Goal: Navigation & Orientation: Find specific page/section

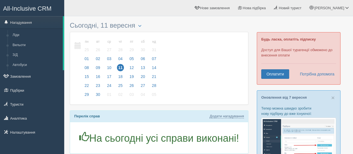
drag, startPoint x: 36, startPoint y: 9, endPoint x: 32, endPoint y: 10, distance: 3.7
click at [36, 9] on span "All-Inclusive CRM" at bounding box center [27, 8] width 49 height 7
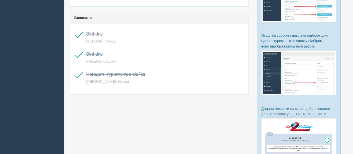
scroll to position [18, 0]
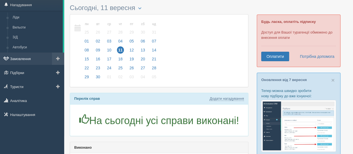
click at [22, 58] on link "Замовлення" at bounding box center [32, 58] width 64 height 12
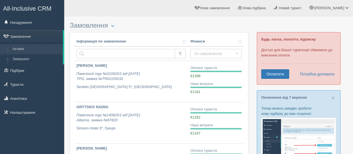
click at [50, 5] on span "All-Inclusive CRM" at bounding box center [27, 8] width 49 height 7
